Goal: Task Accomplishment & Management: Complete application form

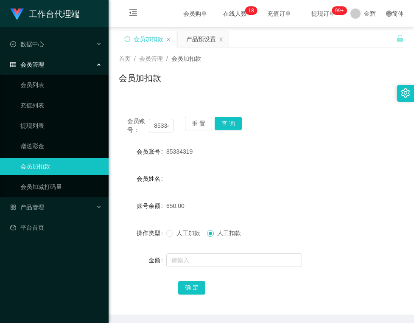
click at [225, 123] on button "查 询" at bounding box center [228, 124] width 27 height 14
click at [201, 123] on button "重 置" at bounding box center [198, 124] width 27 height 14
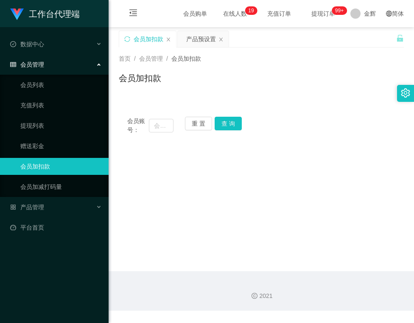
click at [162, 117] on div "会员账号：" at bounding box center [150, 126] width 46 height 18
drag, startPoint x: 164, startPoint y: 121, endPoint x: 168, endPoint y: 121, distance: 4.3
click at [164, 121] on input "text" at bounding box center [161, 126] width 24 height 14
paste input "81866499"
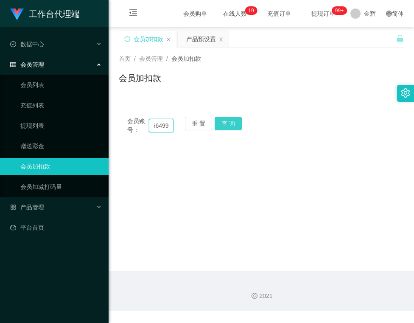
type input "81866499"
click at [231, 123] on button "查 询" at bounding box center [228, 124] width 27 height 14
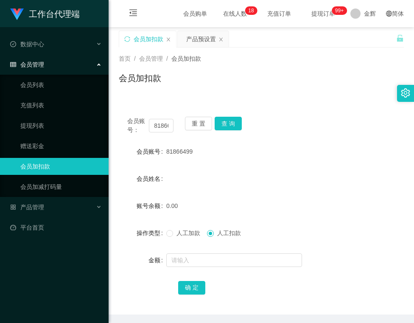
click at [297, 280] on div "确 定" at bounding box center [261, 287] width 166 height 17
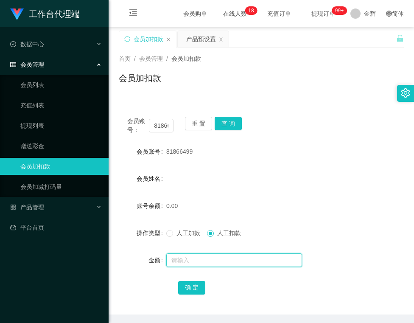
click at [205, 259] on input "text" at bounding box center [234, 260] width 136 height 14
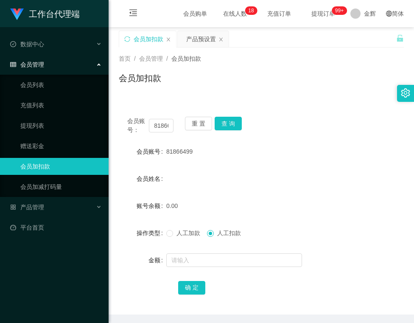
click at [174, 231] on span "人工加款" at bounding box center [188, 233] width 31 height 7
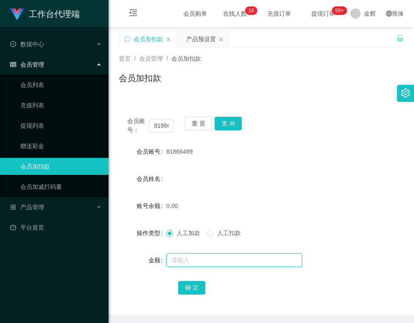
click at [196, 260] on input "text" at bounding box center [234, 260] width 136 height 14
type input "500"
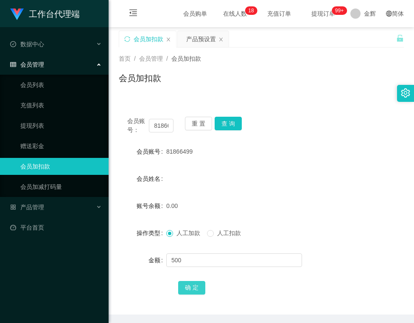
drag, startPoint x: 181, startPoint y: 291, endPoint x: 179, endPoint y: 283, distance: 8.2
click at [181, 291] on button "确 定" at bounding box center [191, 288] width 27 height 14
drag, startPoint x: 165, startPoint y: 155, endPoint x: 192, endPoint y: 152, distance: 26.9
click at [192, 152] on div "81866499" at bounding box center [249, 151] width 166 height 17
drag, startPoint x: 231, startPoint y: 290, endPoint x: 232, endPoint y: 282, distance: 7.7
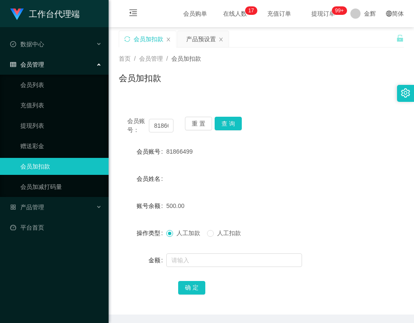
click at [231, 290] on div "确 定" at bounding box center [261, 287] width 166 height 17
click at [191, 119] on button "重 置" at bounding box center [198, 124] width 27 height 14
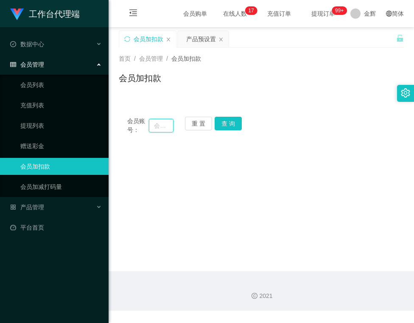
click at [167, 124] on input "text" at bounding box center [161, 126] width 24 height 14
paste input "Kenlick"
type input "Kenlick"
click at [232, 129] on button "查 询" at bounding box center [228, 124] width 27 height 14
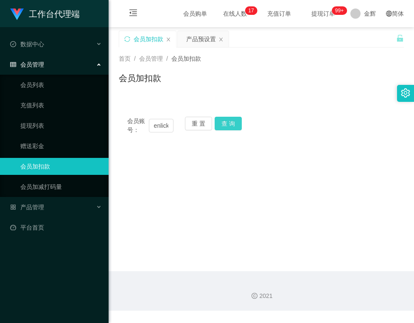
scroll to position [0, 0]
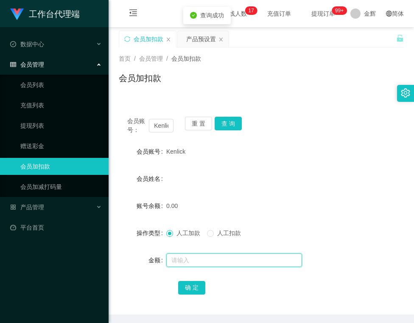
click at [192, 259] on input "text" at bounding box center [234, 260] width 136 height 14
type input "500"
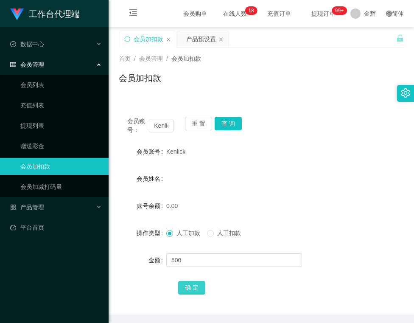
click at [194, 288] on button "确 定" at bounding box center [191, 288] width 27 height 14
click at [157, 277] on form "会员账号 Kenlick 会员姓名 账号余额 500.00 操作类型 人工加款 人工扣款 金额 确 定" at bounding box center [261, 219] width 285 height 153
drag, startPoint x: 167, startPoint y: 153, endPoint x: 179, endPoint y: 152, distance: 12.0
click at [179, 152] on span "Kenlick" at bounding box center [175, 151] width 19 height 7
drag, startPoint x: 165, startPoint y: 151, endPoint x: 186, endPoint y: 150, distance: 20.8
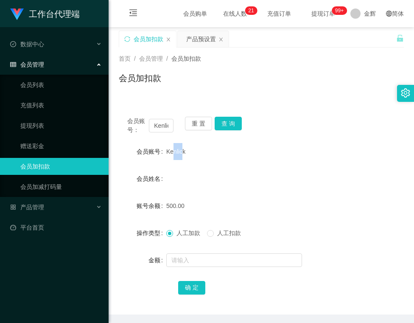
click at [186, 150] on div "会员账号 [PERSON_NAME]" at bounding box center [261, 151] width 285 height 17
copy div "会员账号 [PERSON_NAME]"
